Goal: Task Accomplishment & Management: Manage account settings

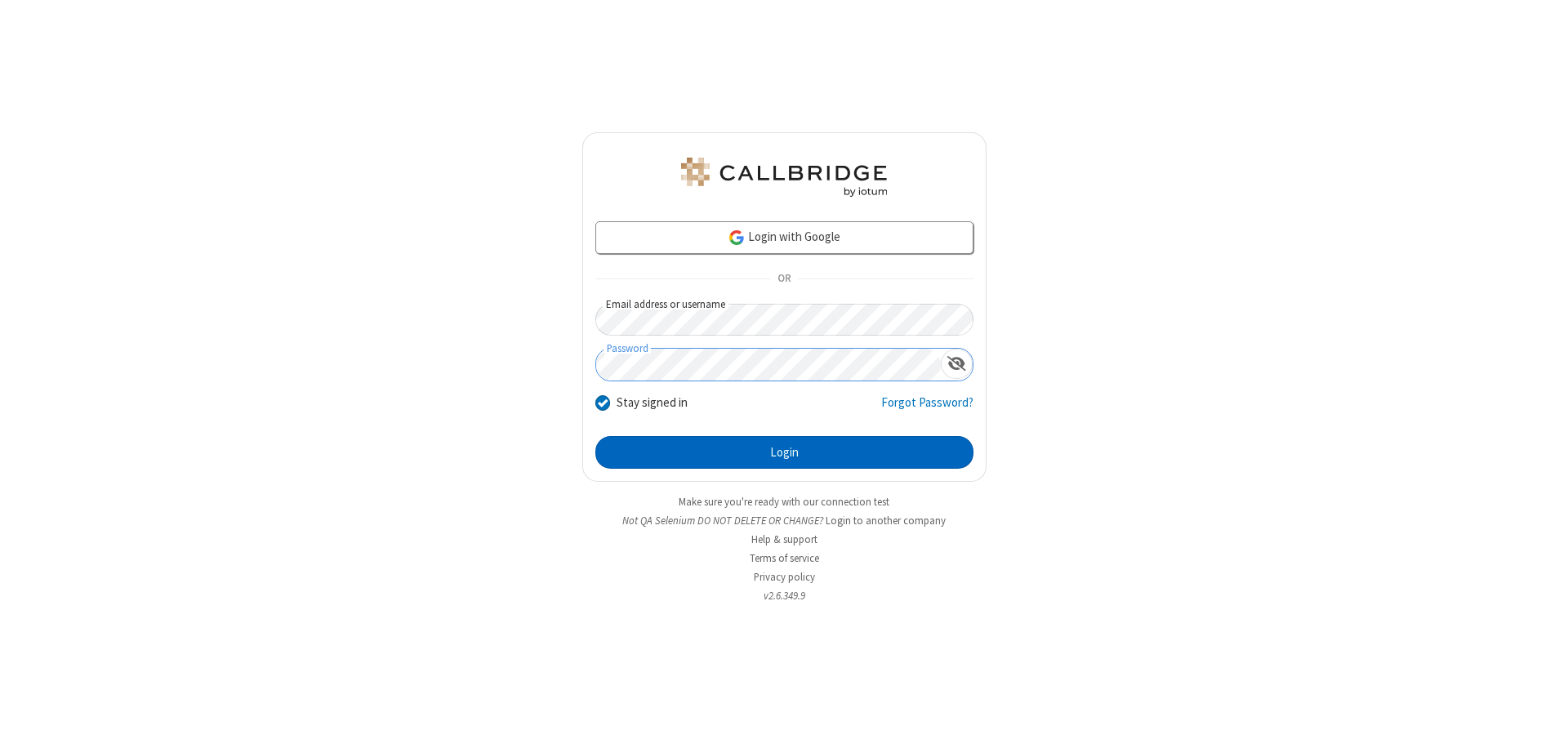
click at [784, 452] on button "Login" at bounding box center [784, 452] width 378 height 32
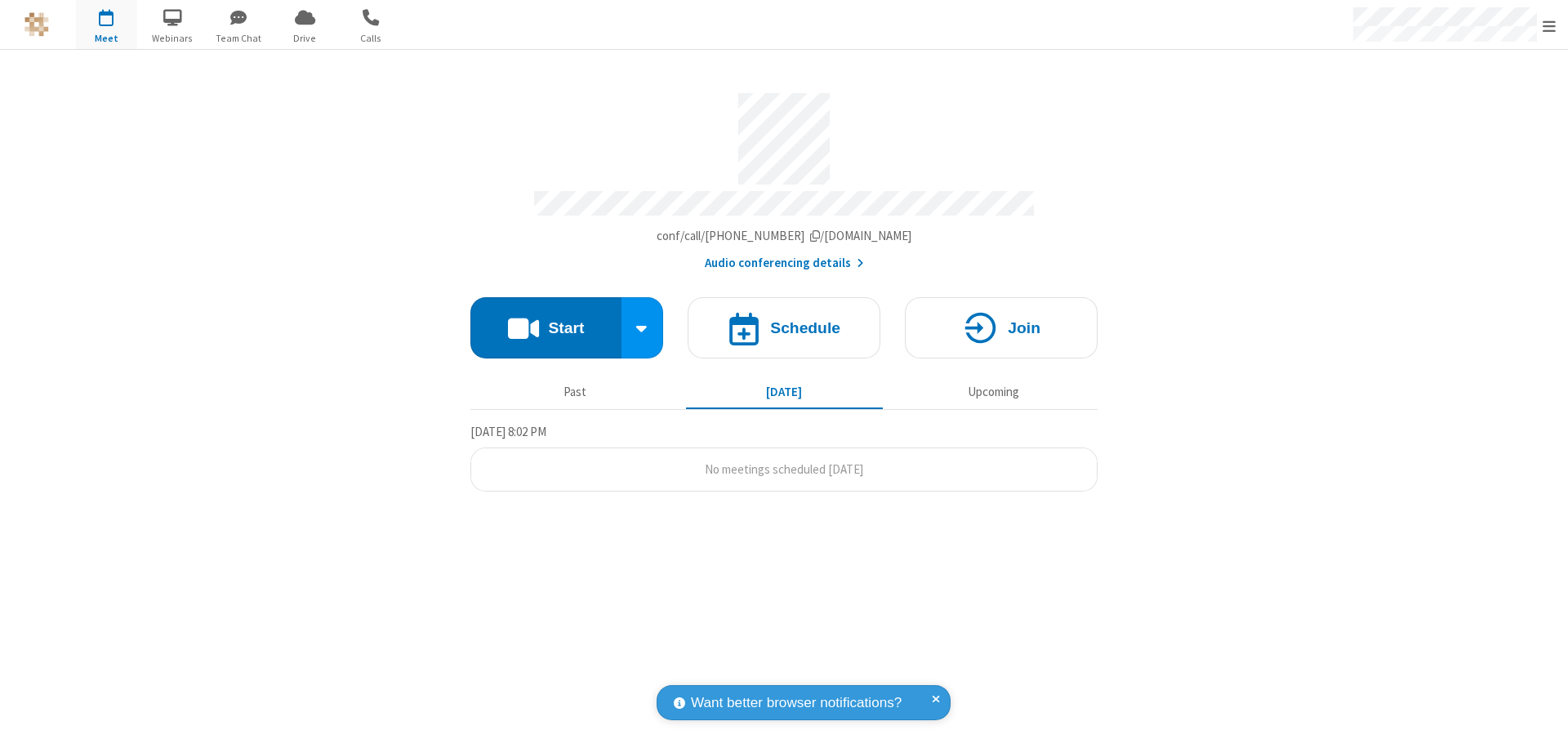
click at [1550, 25] on span "Open menu" at bounding box center [1549, 27] width 13 height 17
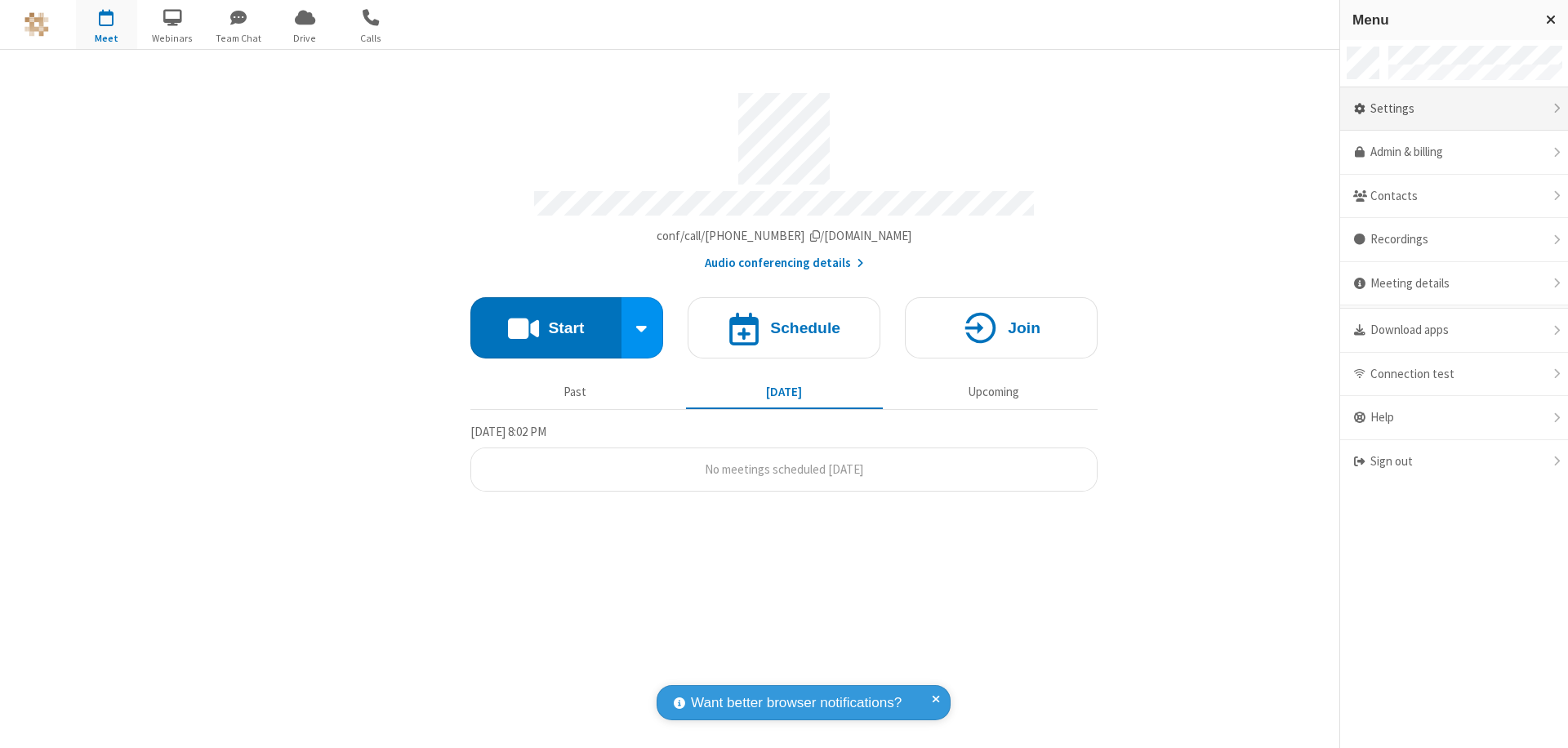
click at [1454, 109] on div "Settings" at bounding box center [1454, 110] width 227 height 44
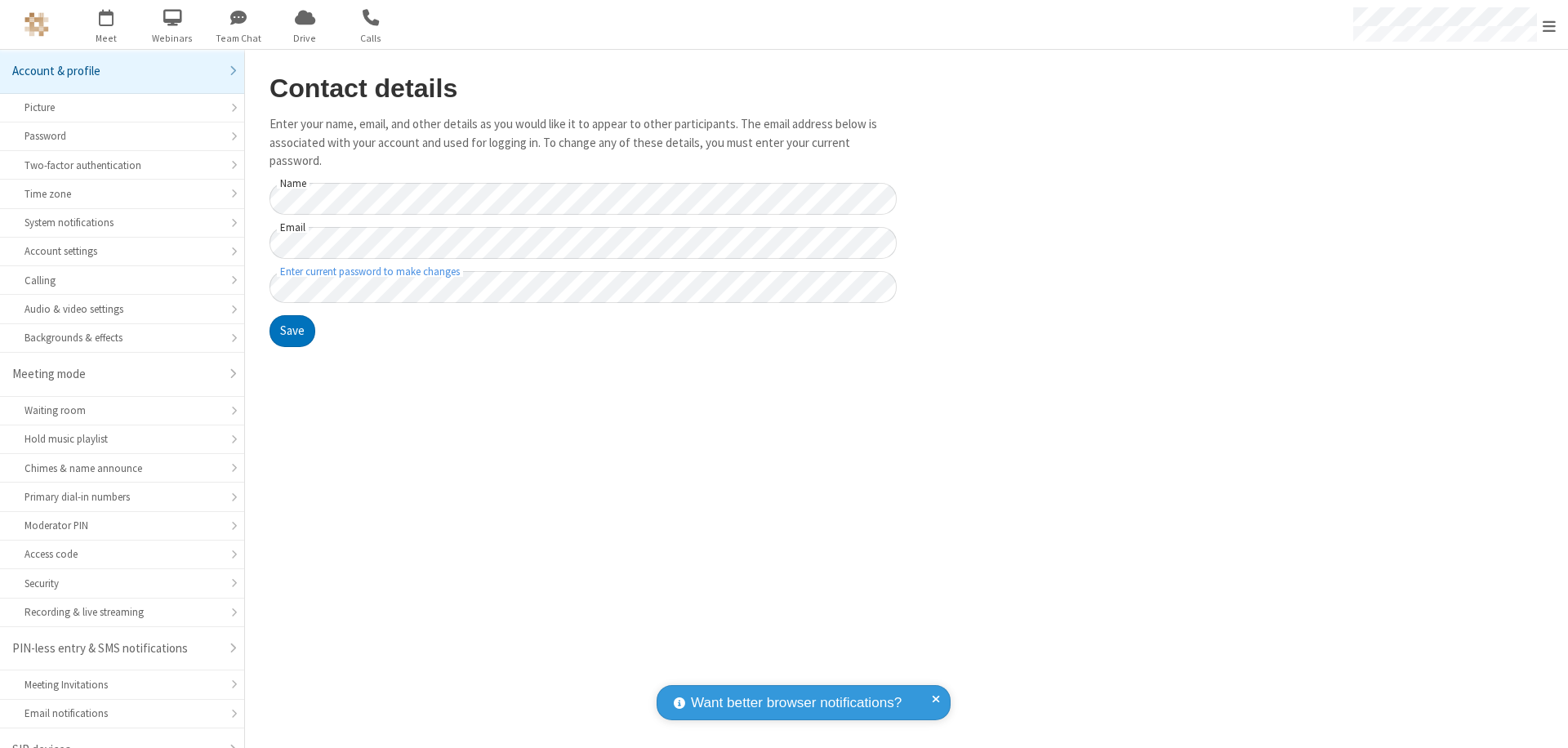
scroll to position [23, 0]
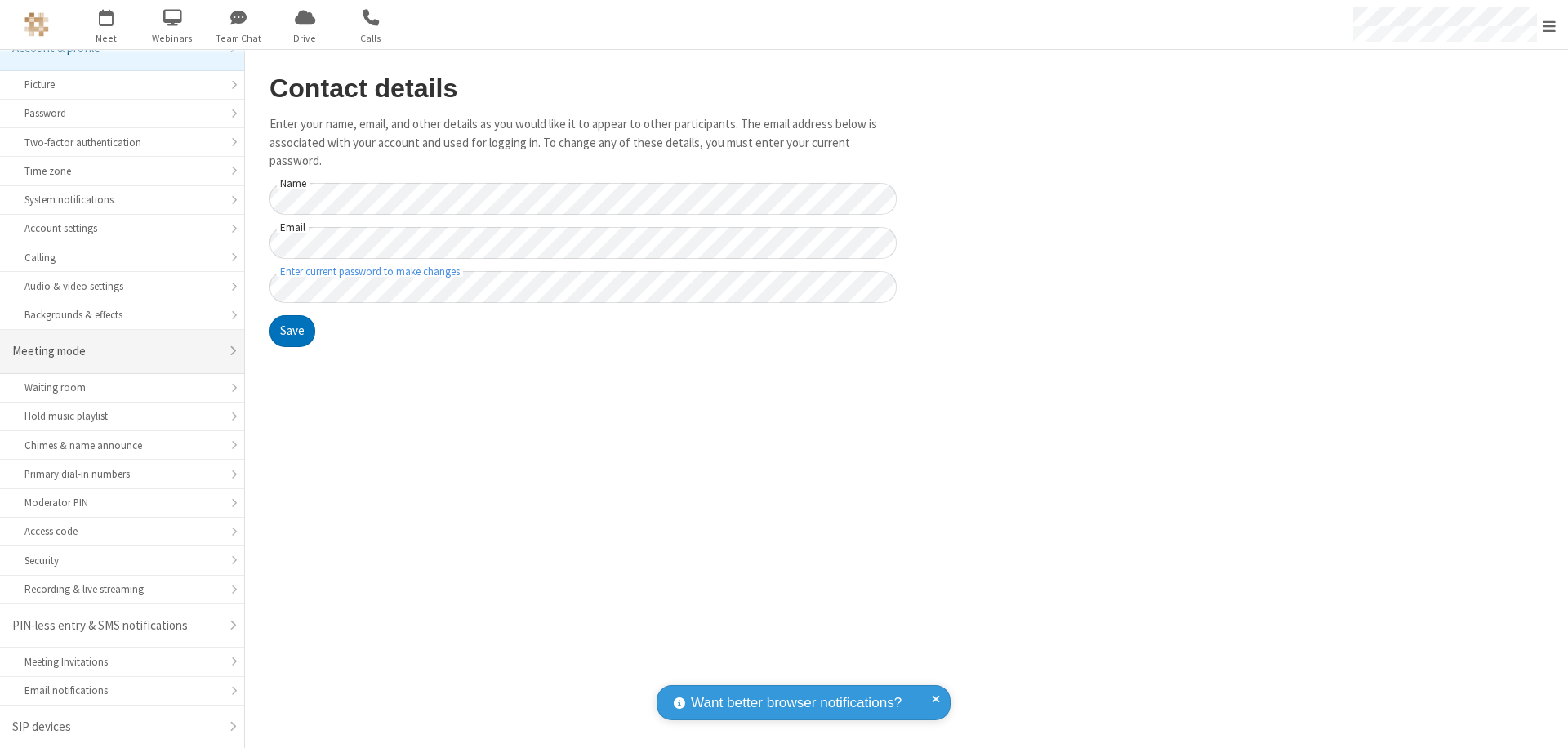
click at [116, 351] on div "Meeting mode" at bounding box center [115, 352] width 207 height 18
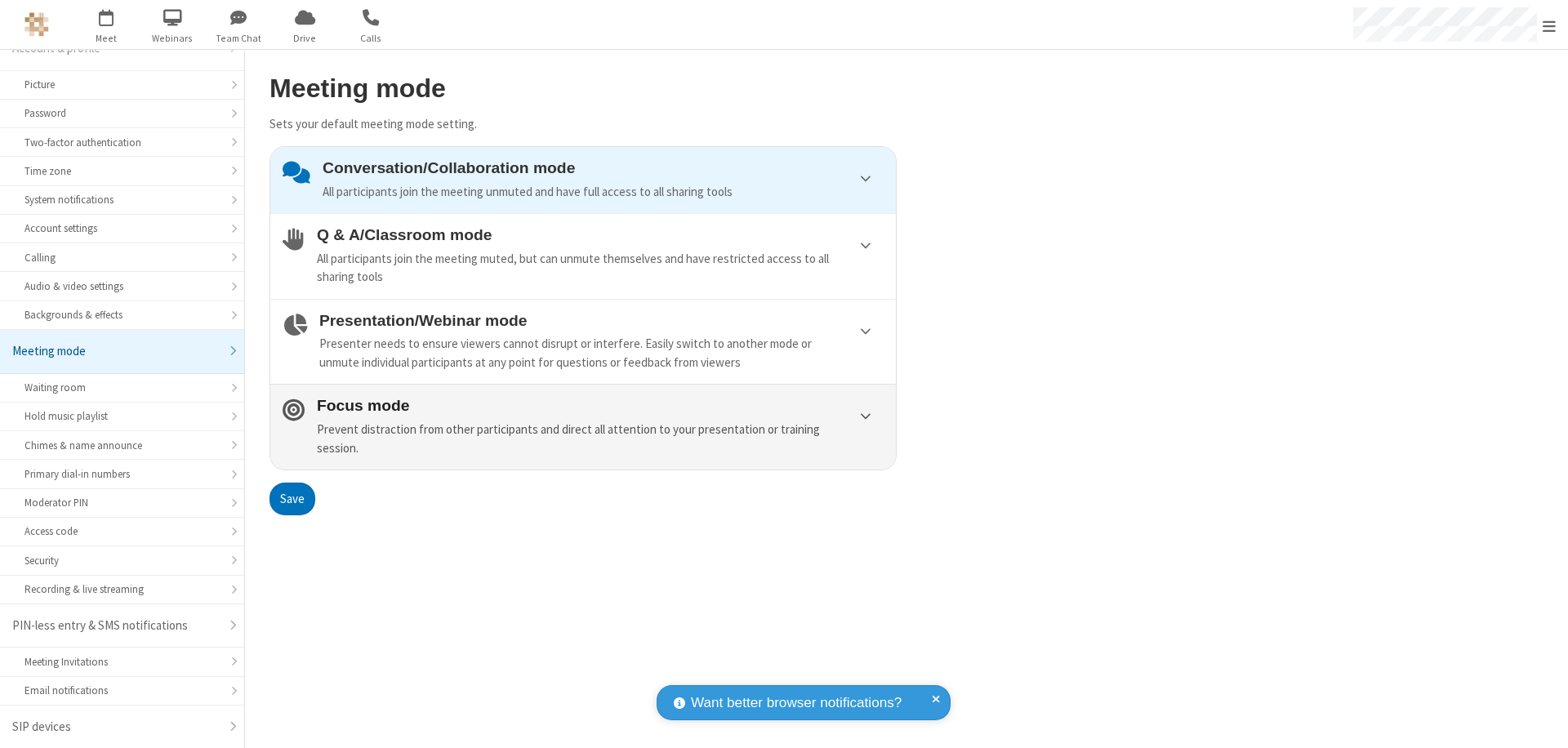
click at [583, 427] on div "Prevent distraction from other participants and direct all attention to your pr…" at bounding box center [600, 439] width 567 height 37
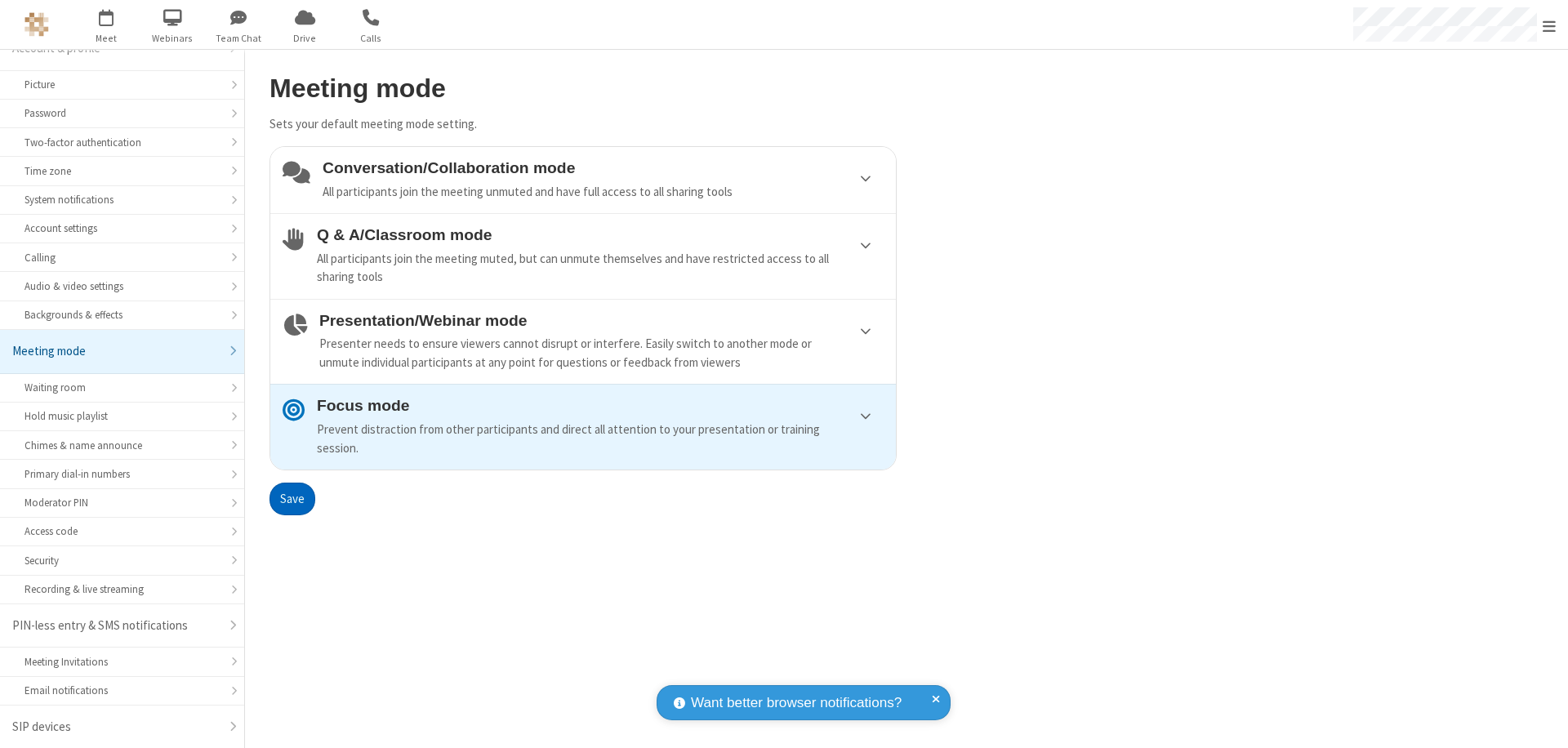
click at [292, 498] on button "Save" at bounding box center [293, 498] width 46 height 32
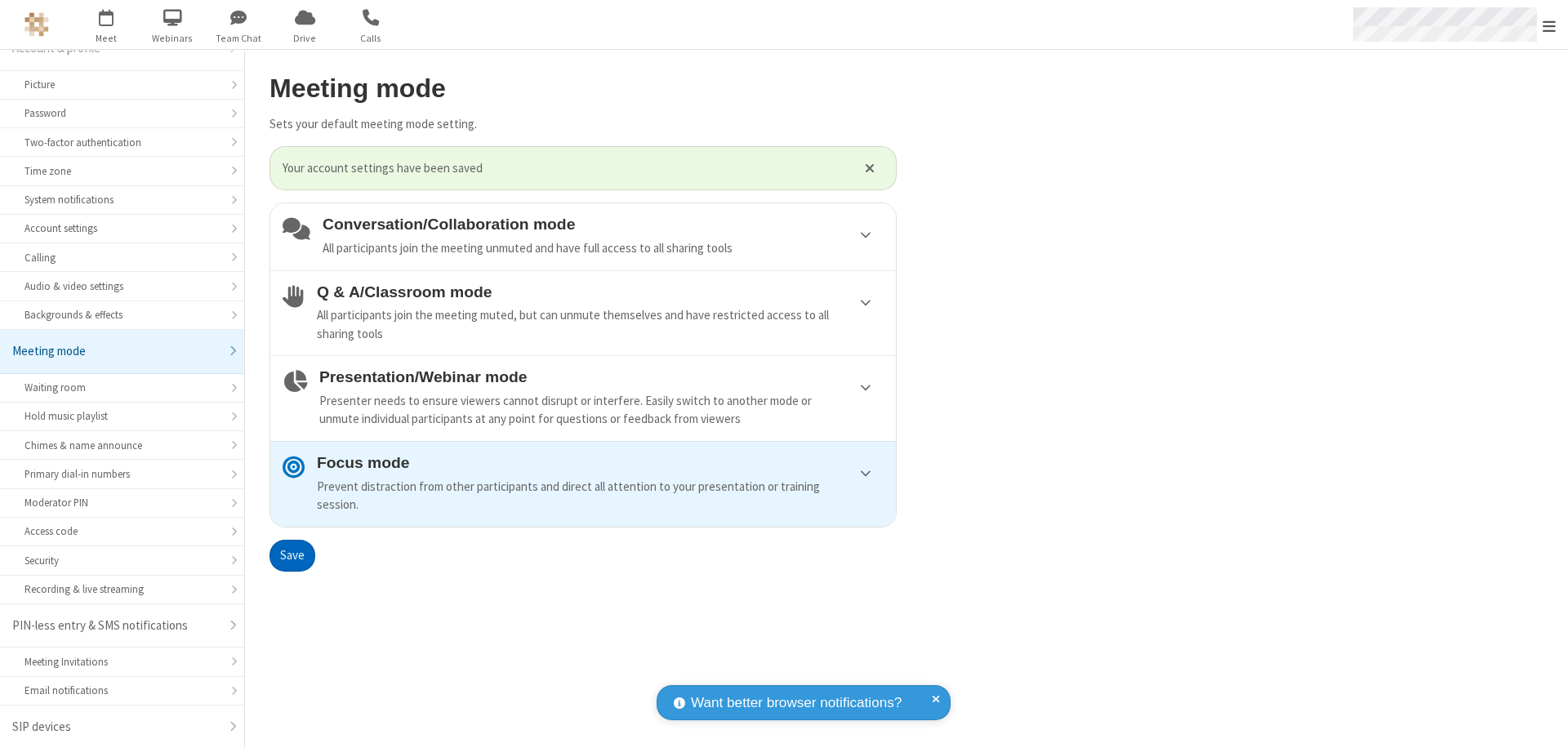
click at [1550, 25] on span "Open menu" at bounding box center [1549, 27] width 13 height 17
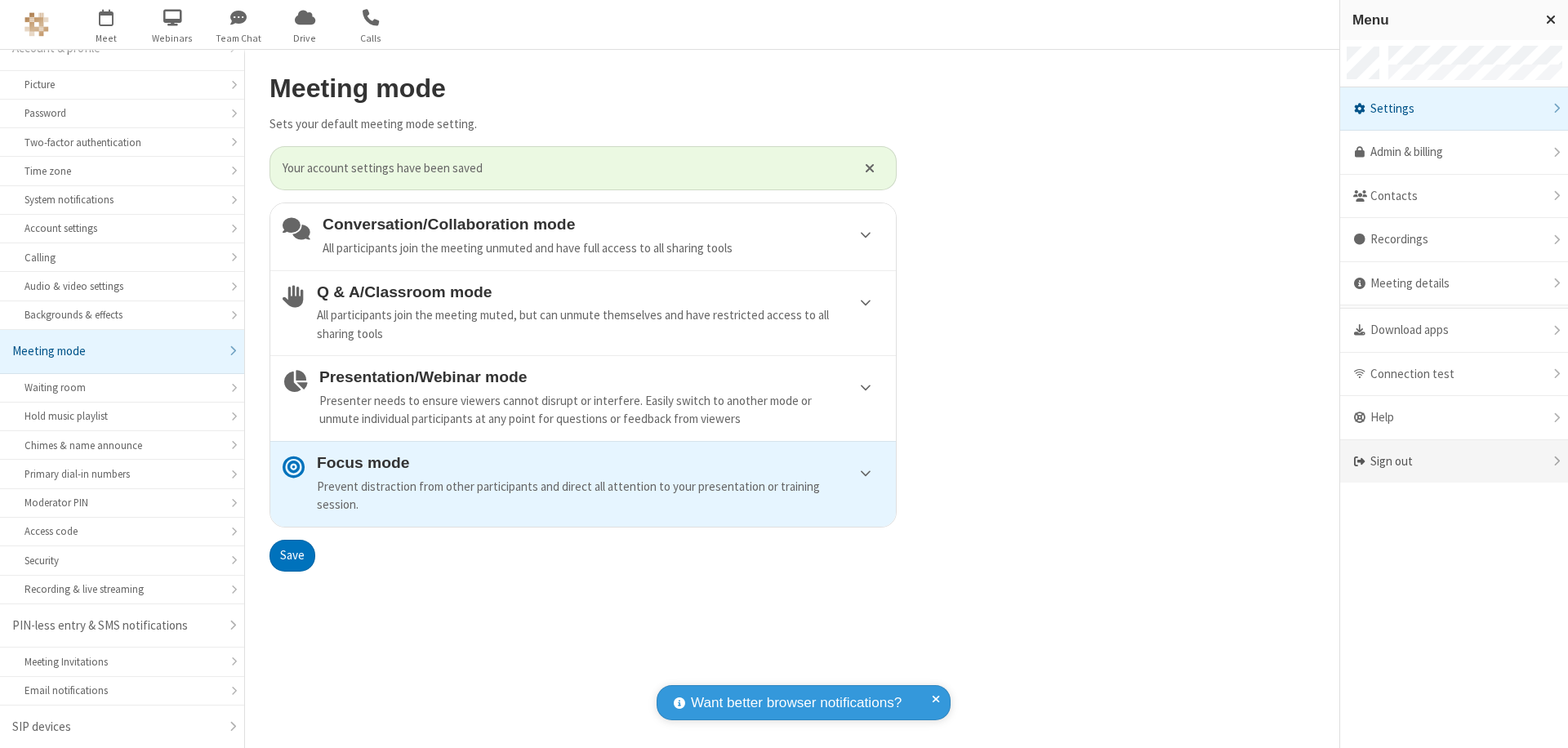
click at [1454, 462] on div "Sign out" at bounding box center [1454, 462] width 227 height 43
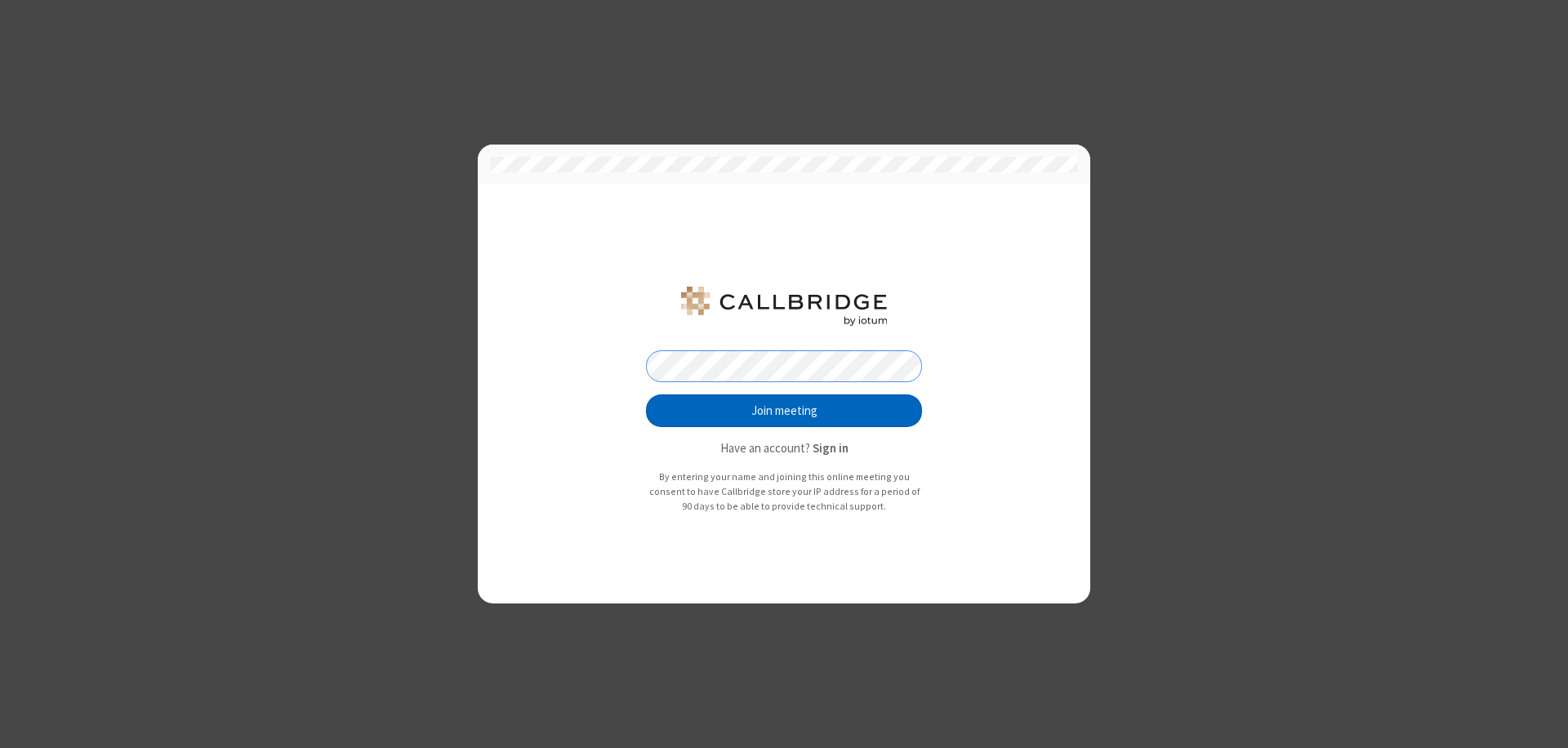
click at [784, 411] on button "Join meeting" at bounding box center [784, 410] width 276 height 32
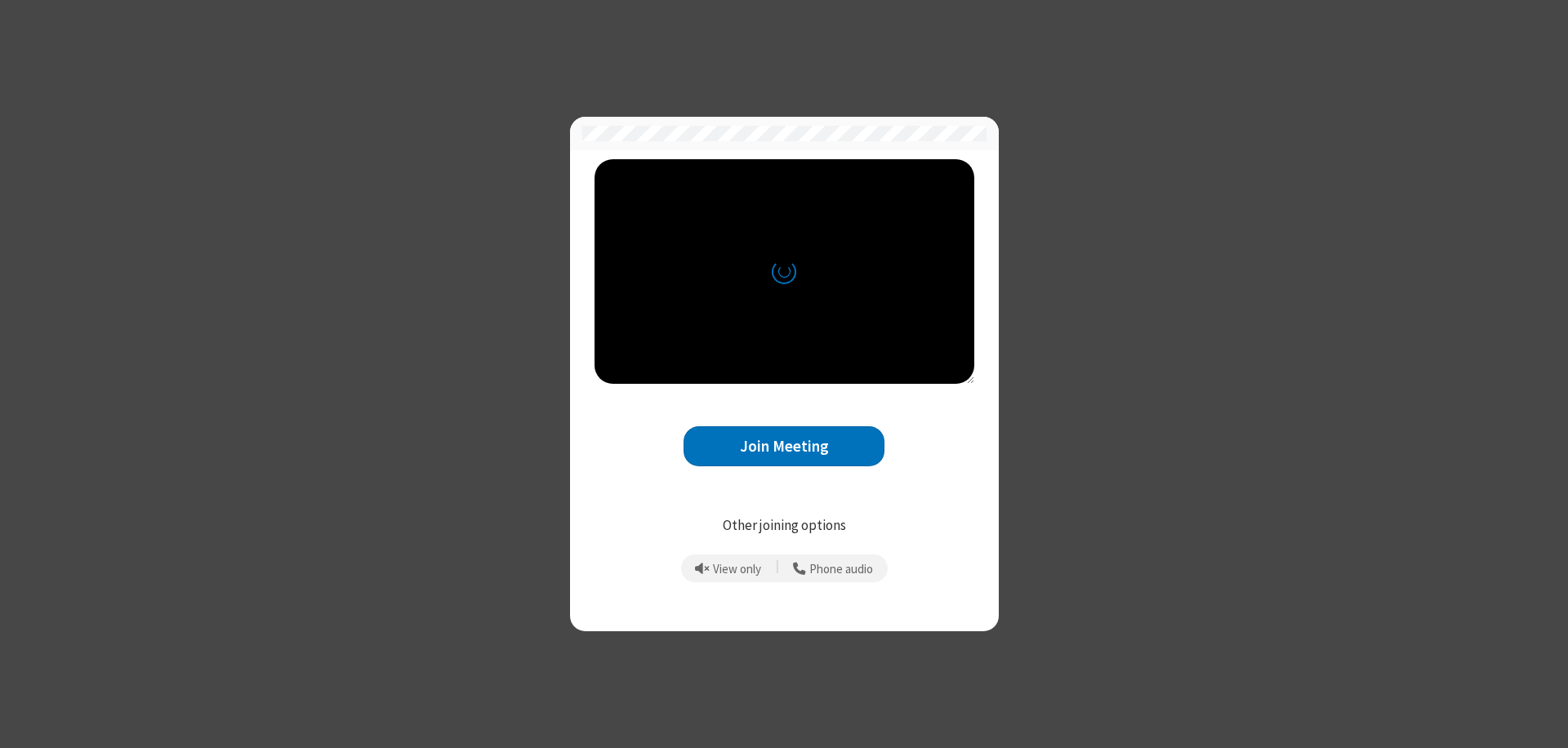
click at [784, 446] on button "Join Meeting" at bounding box center [784, 446] width 201 height 40
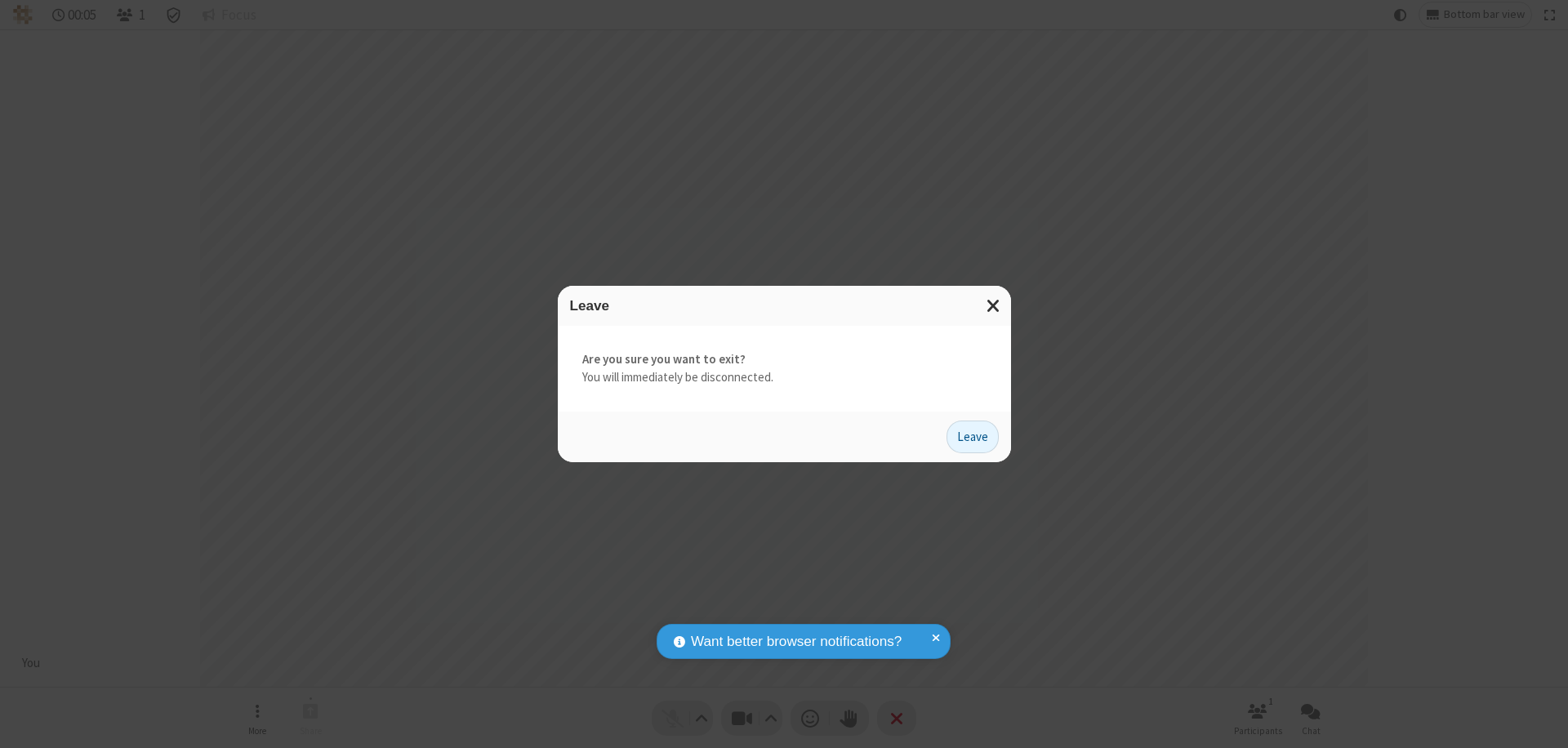
click at [972, 437] on button "Leave" at bounding box center [972, 437] width 52 height 32
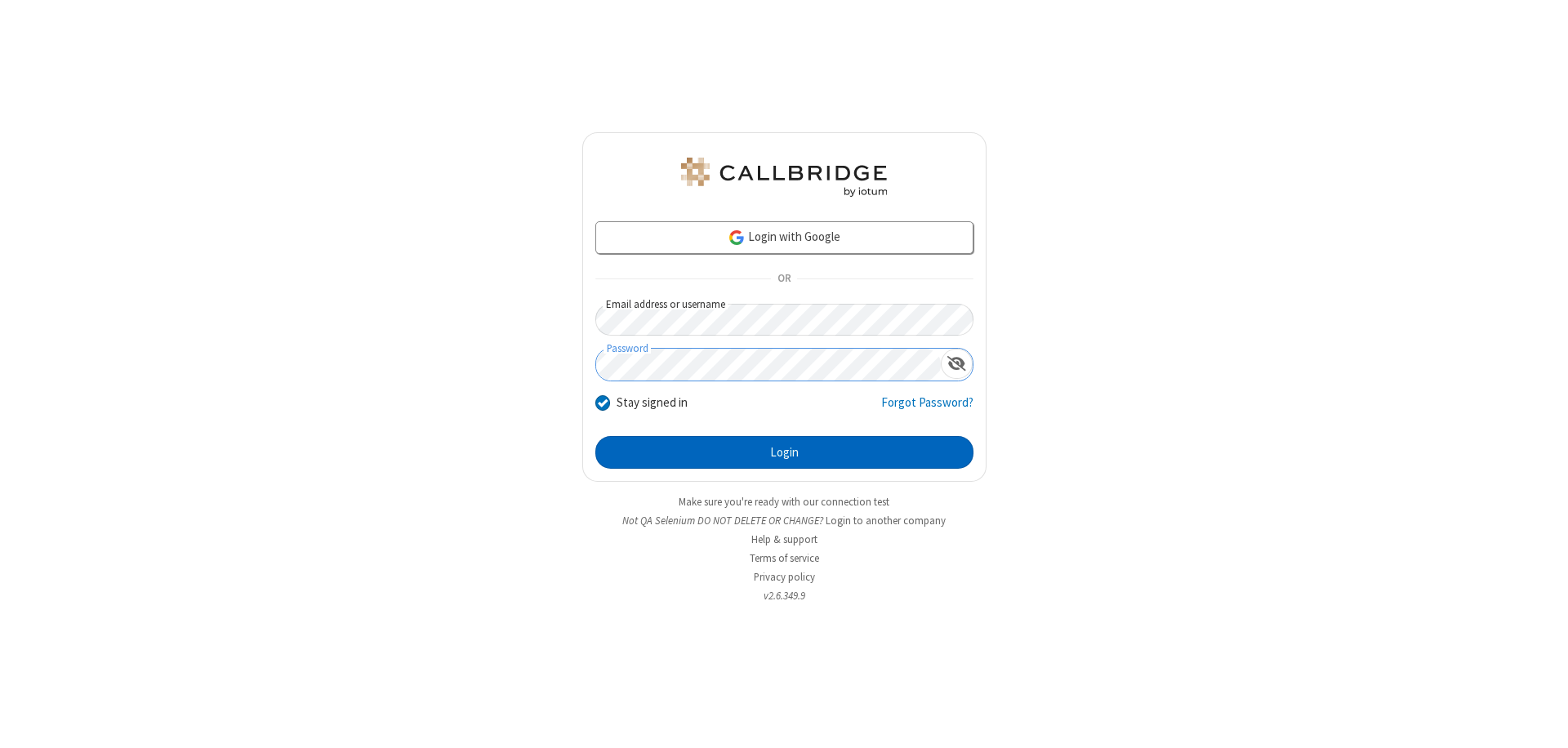
click at [784, 452] on button "Login" at bounding box center [784, 452] width 378 height 32
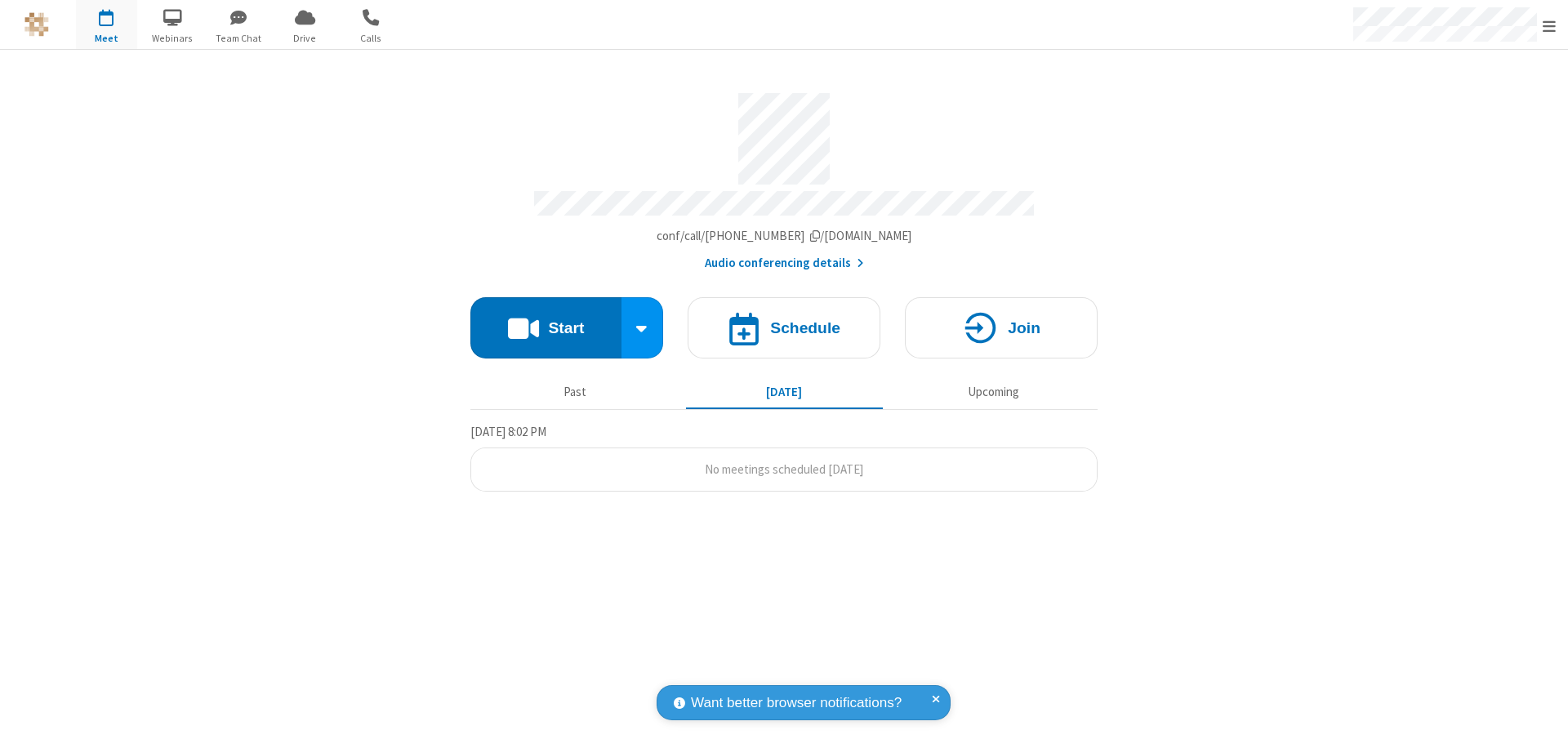
click at [1550, 25] on span "Open menu" at bounding box center [1549, 27] width 13 height 17
click at [1454, 109] on div "Settings" at bounding box center [1454, 110] width 227 height 44
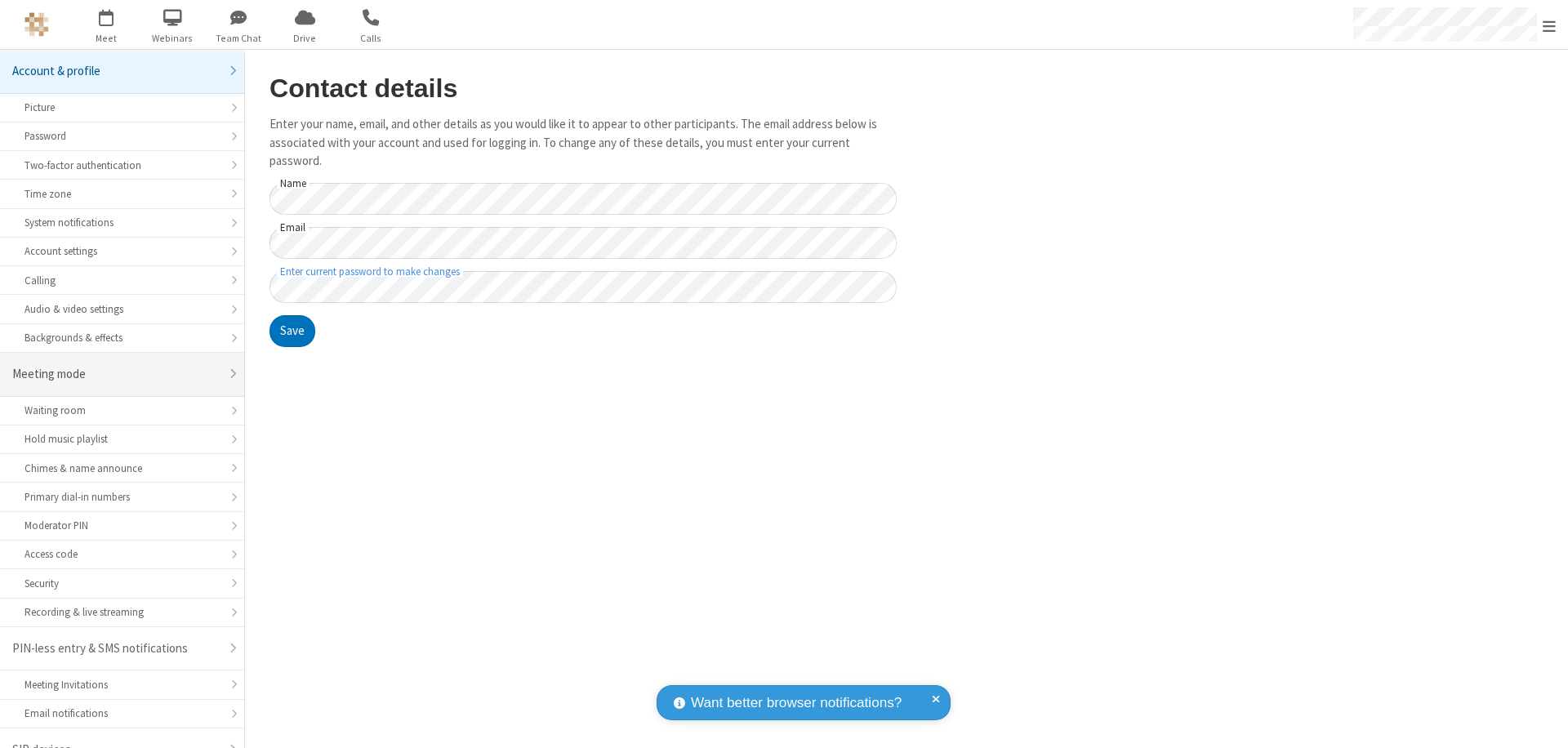
click at [116, 365] on div "Meeting mode" at bounding box center [115, 374] width 207 height 18
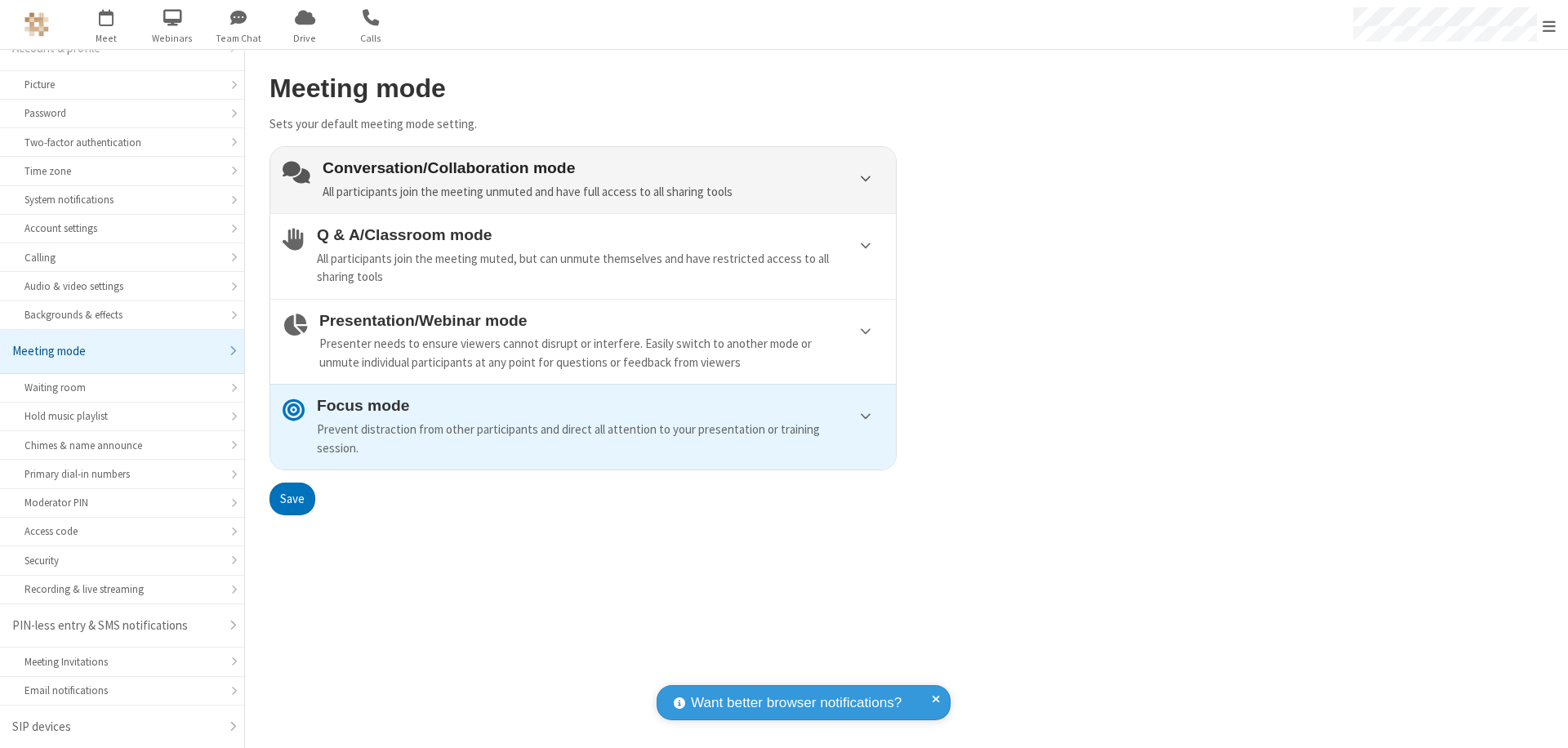
click at [583, 180] on div "Conversation/Collaboration mode All participants join the meeting unmuted and h…" at bounding box center [602, 180] width 561 height 41
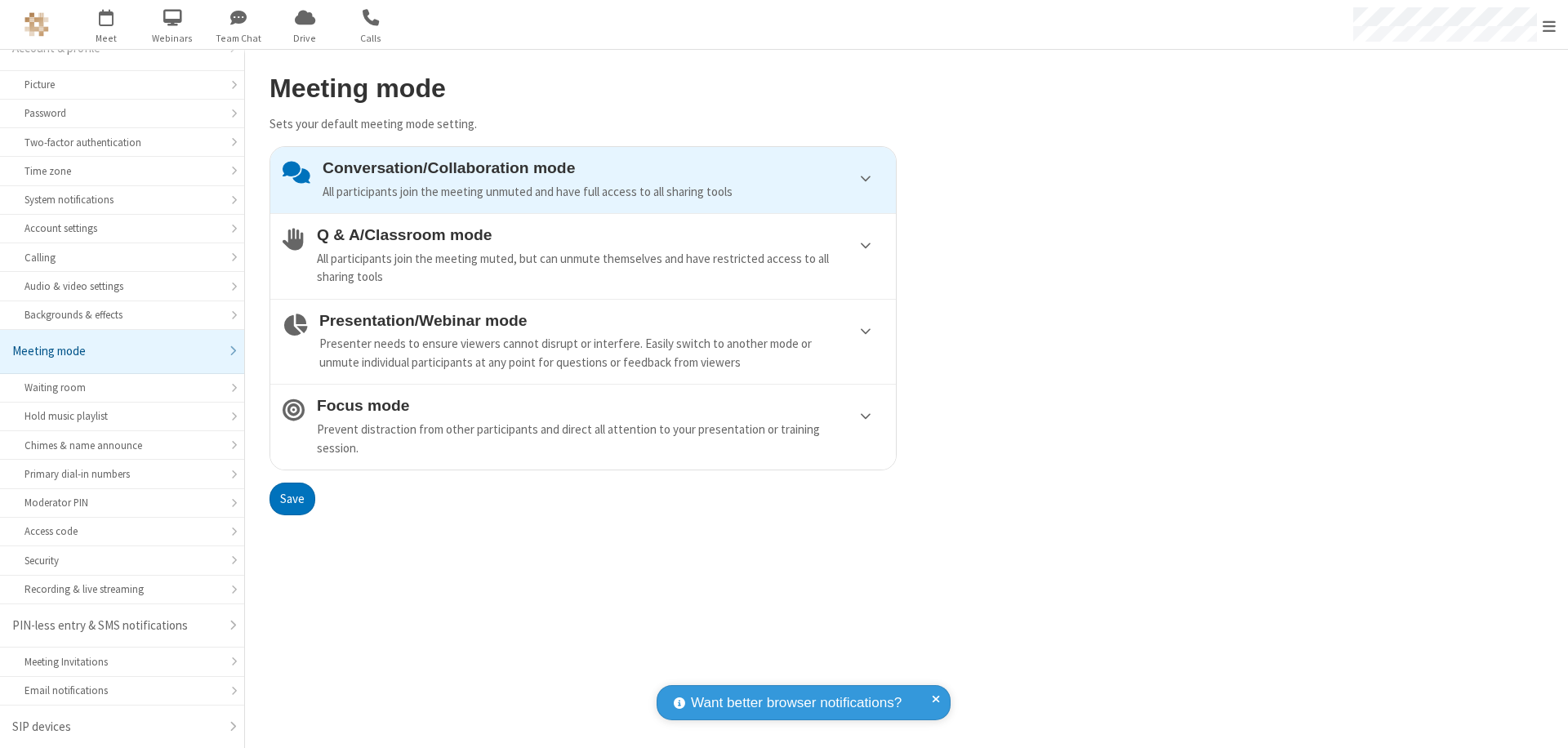
click at [292, 498] on button "Save" at bounding box center [293, 498] width 46 height 32
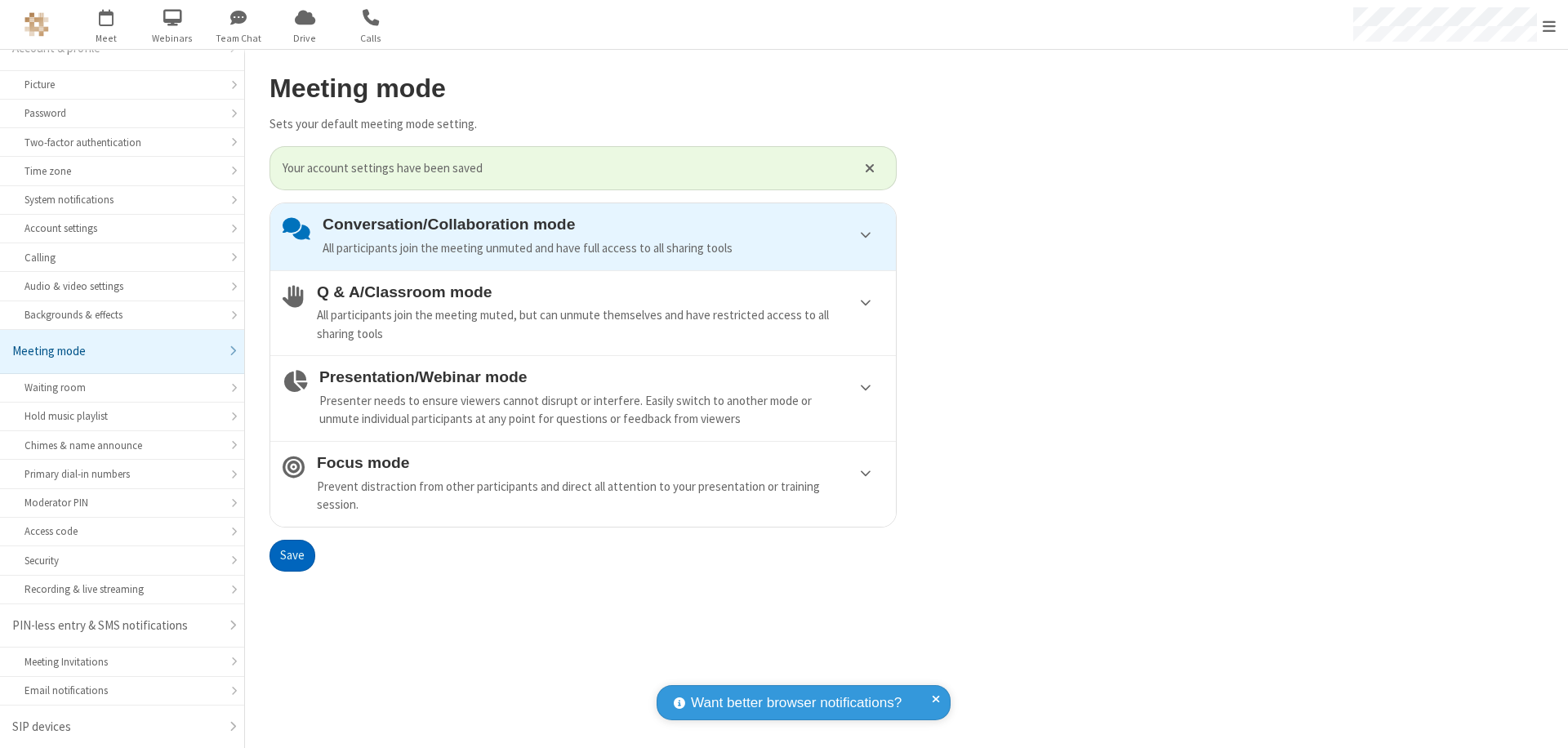
click at [1550, 25] on span "Open menu" at bounding box center [1549, 27] width 13 height 17
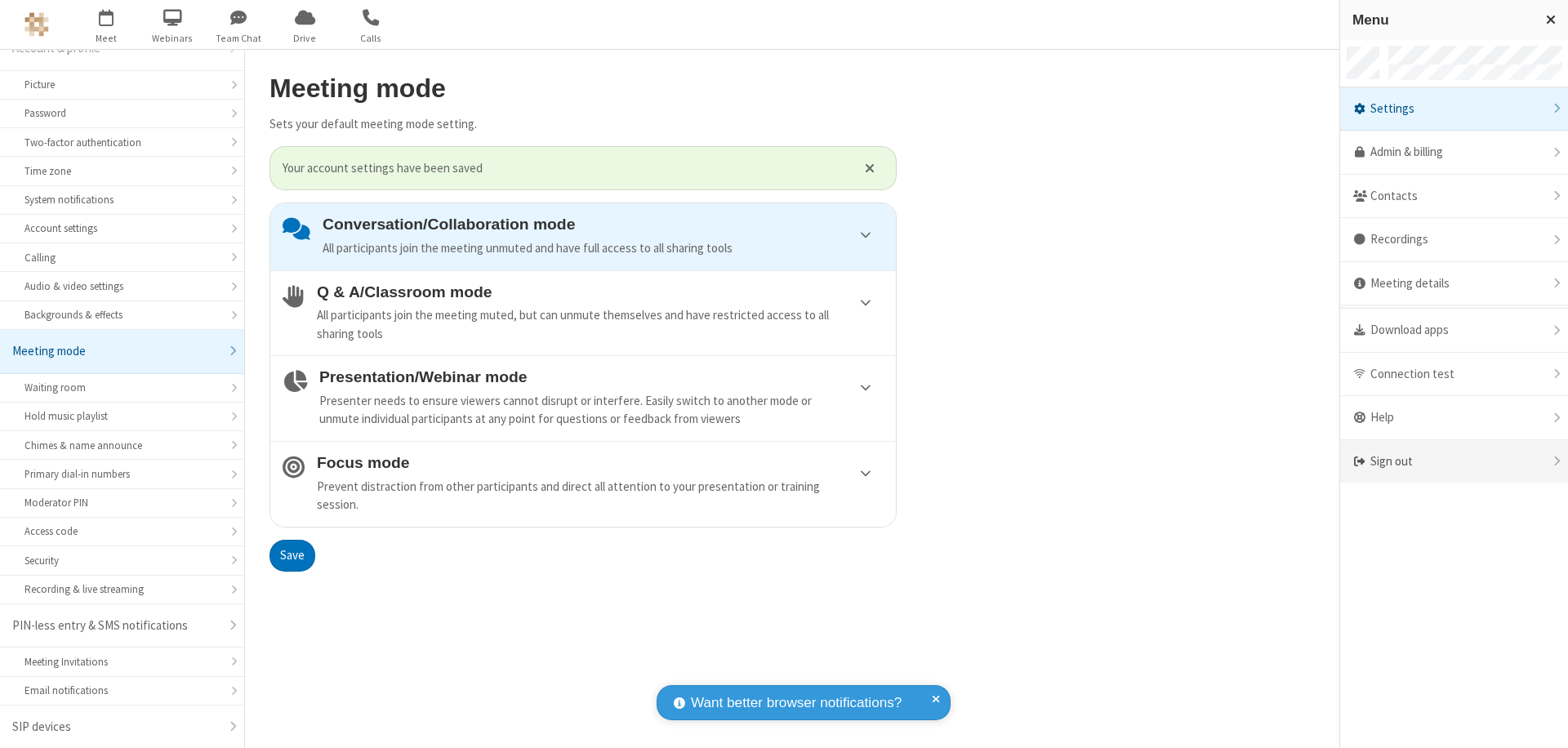
click at [1454, 462] on div "Sign out" at bounding box center [1454, 462] width 227 height 43
